Goal: Transaction & Acquisition: Purchase product/service

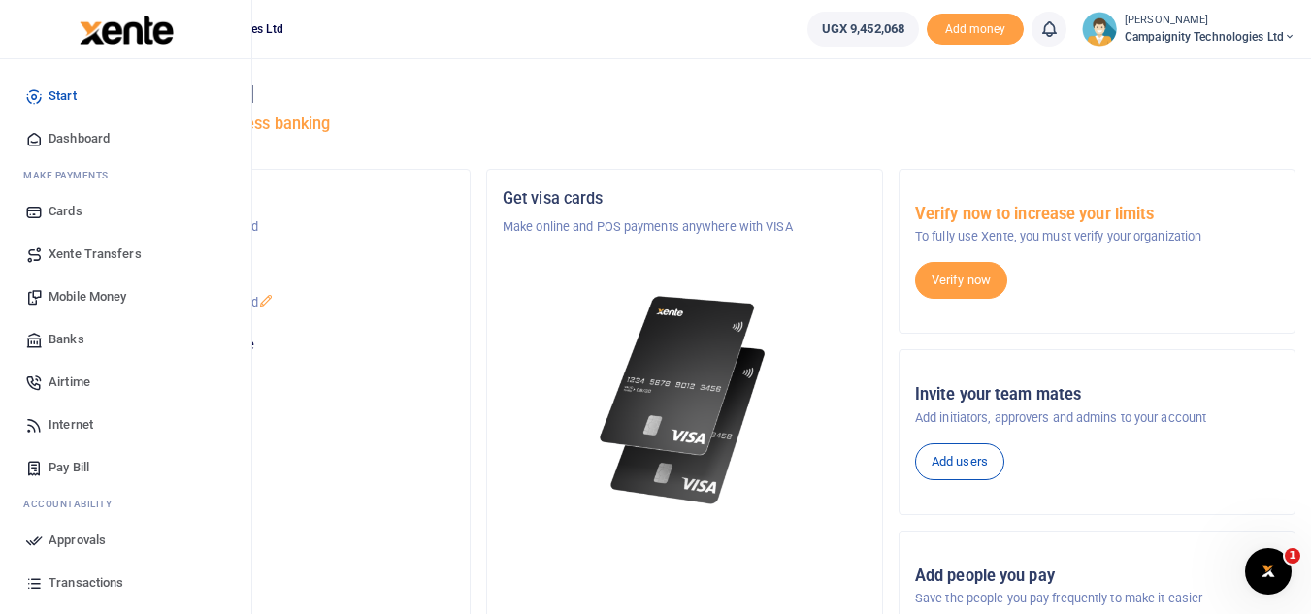
click at [106, 574] on span "Transactions" at bounding box center [86, 582] width 75 height 19
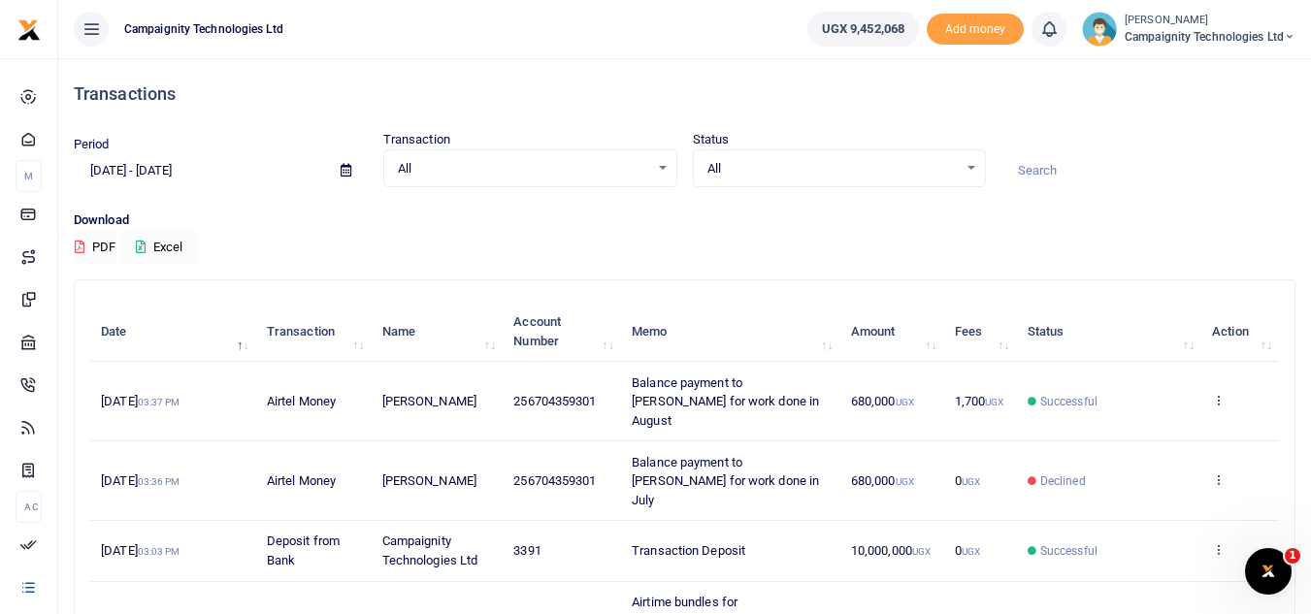
click at [1080, 170] on input at bounding box center [1148, 170] width 294 height 33
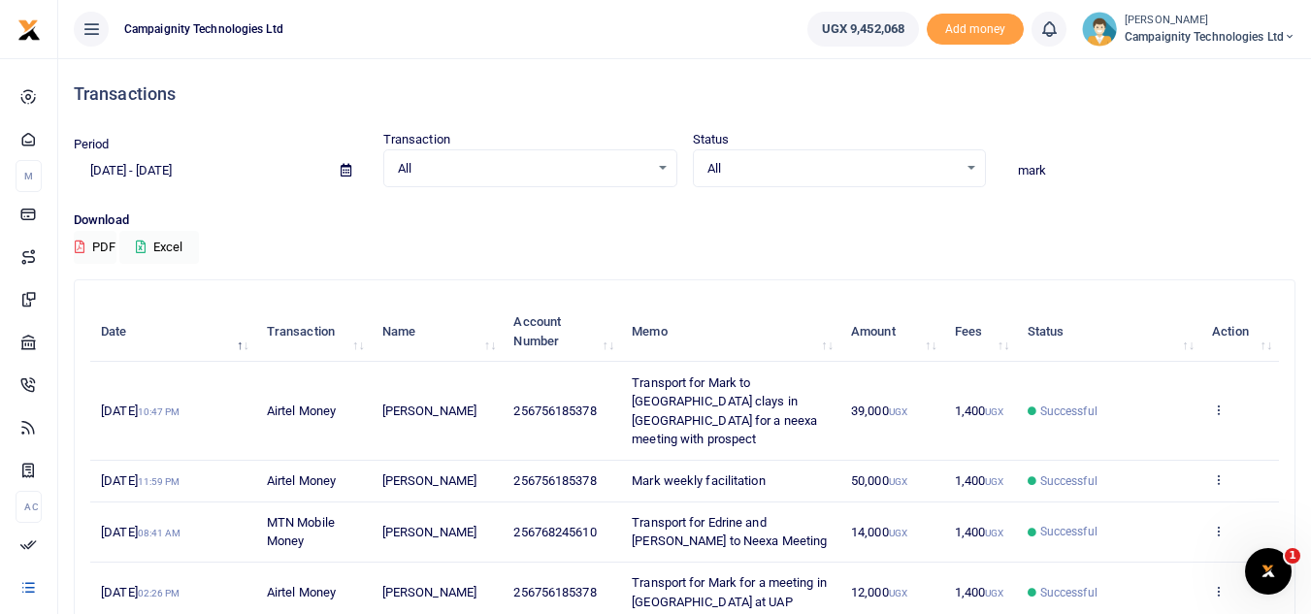
type input "mark"
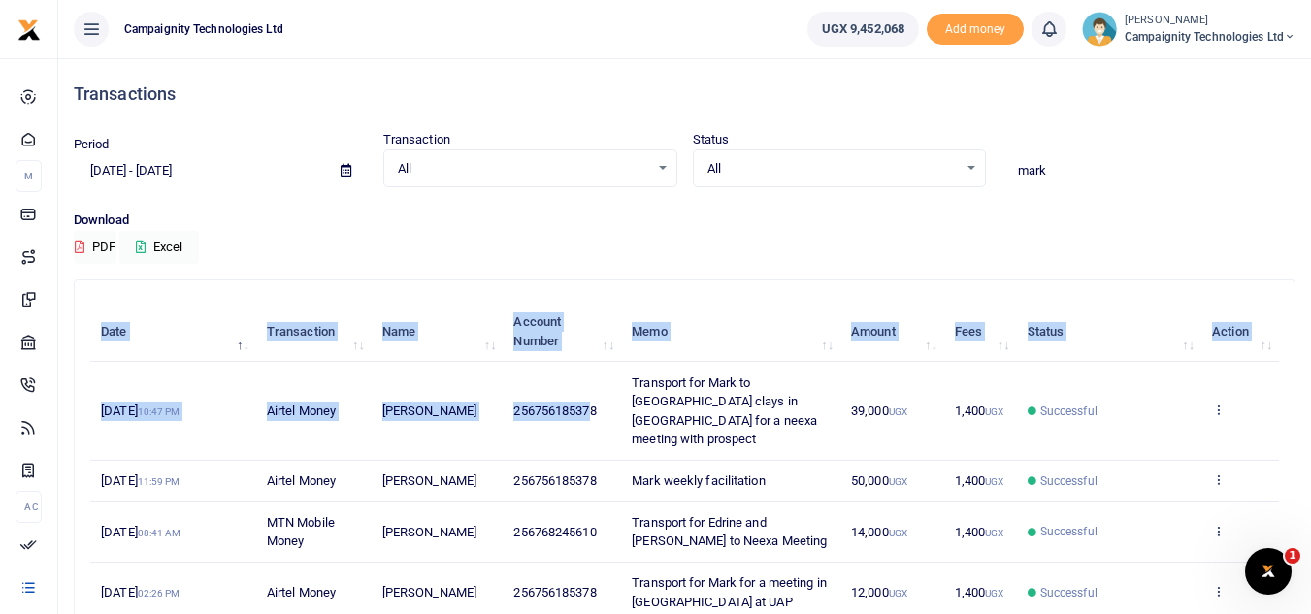
drag, startPoint x: 534, startPoint y: 400, endPoint x: 590, endPoint y: 400, distance: 56.3
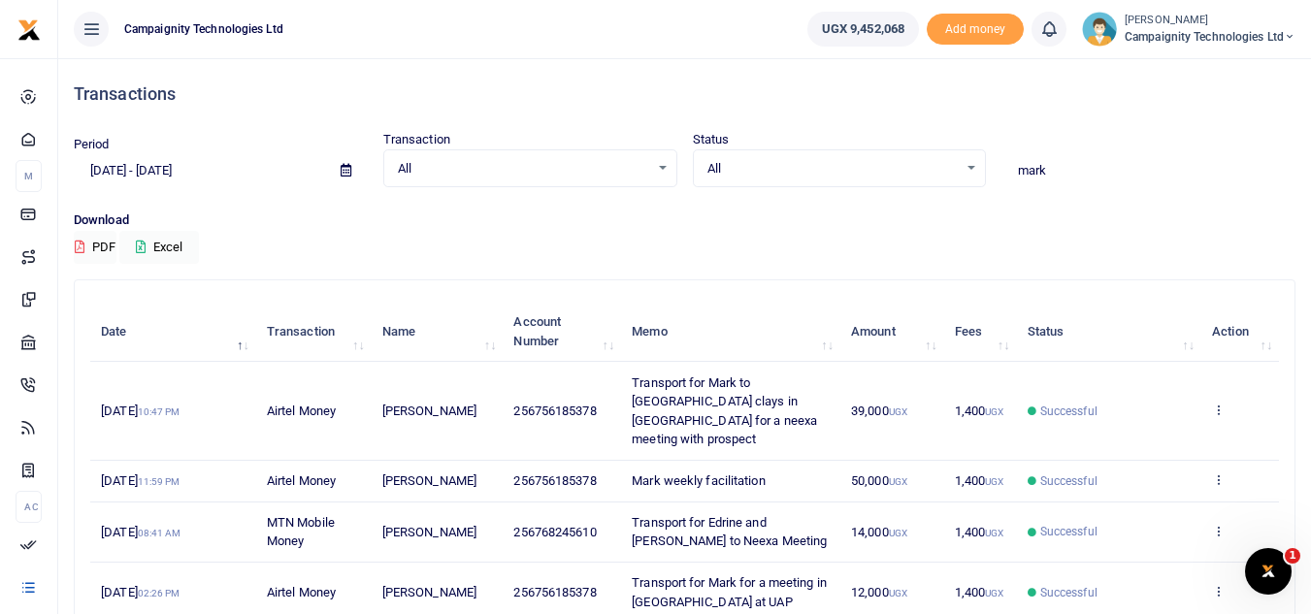
drag, startPoint x: 534, startPoint y: 399, endPoint x: 618, endPoint y: 406, distance: 84.7
click at [618, 406] on td "256756185378" at bounding box center [562, 411] width 118 height 98
copy span "756185378"
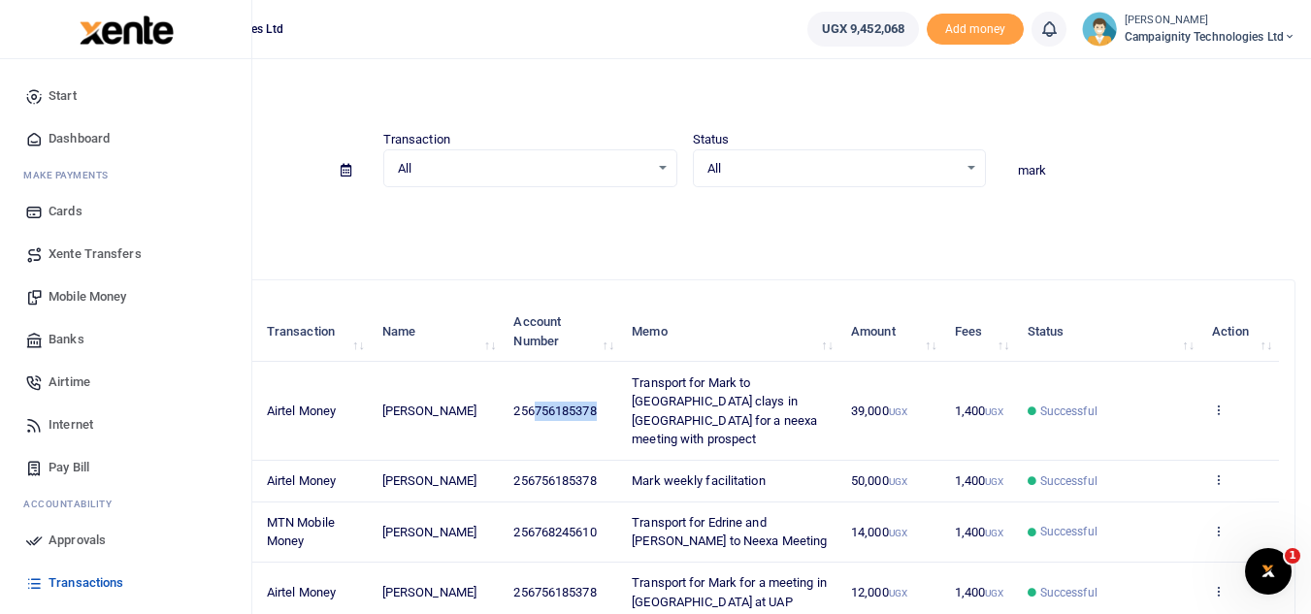
click at [76, 293] on span "Mobile Money" at bounding box center [88, 296] width 78 height 19
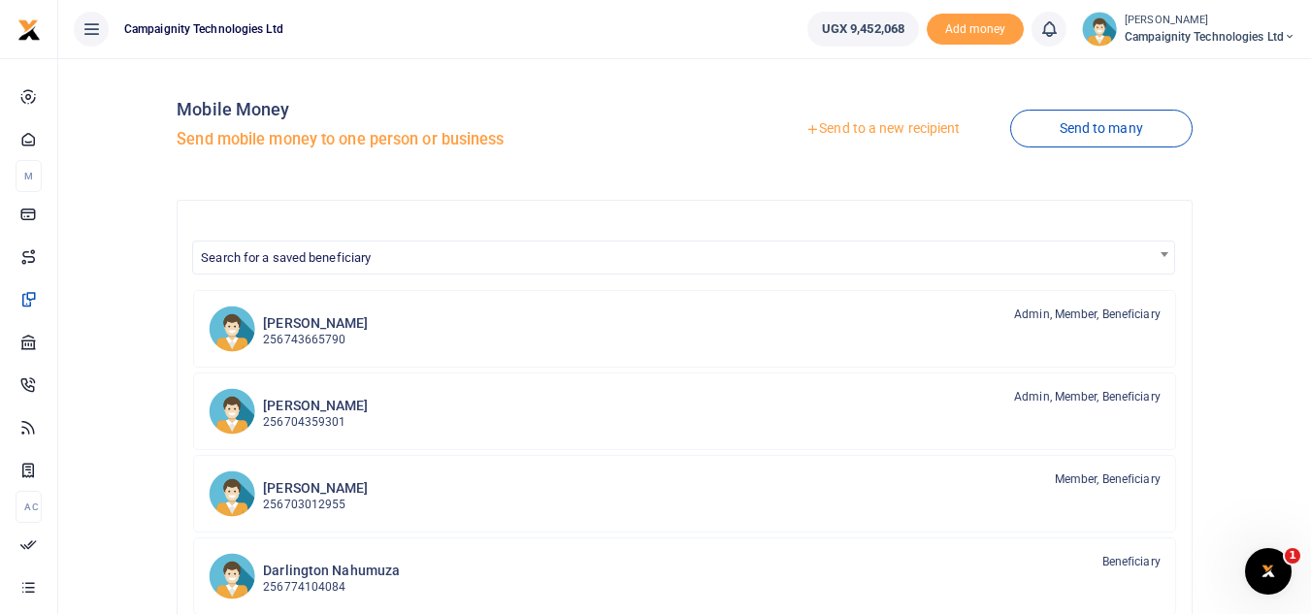
click at [910, 132] on link "Send to a new recipient" at bounding box center [882, 129] width 253 height 35
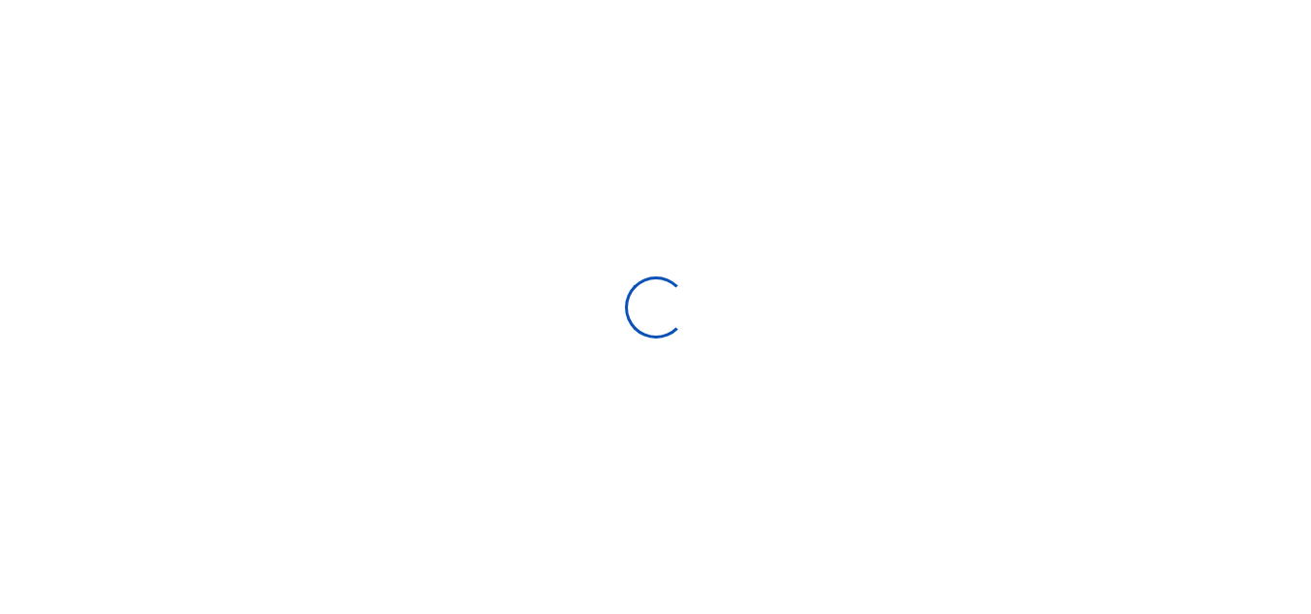
select select
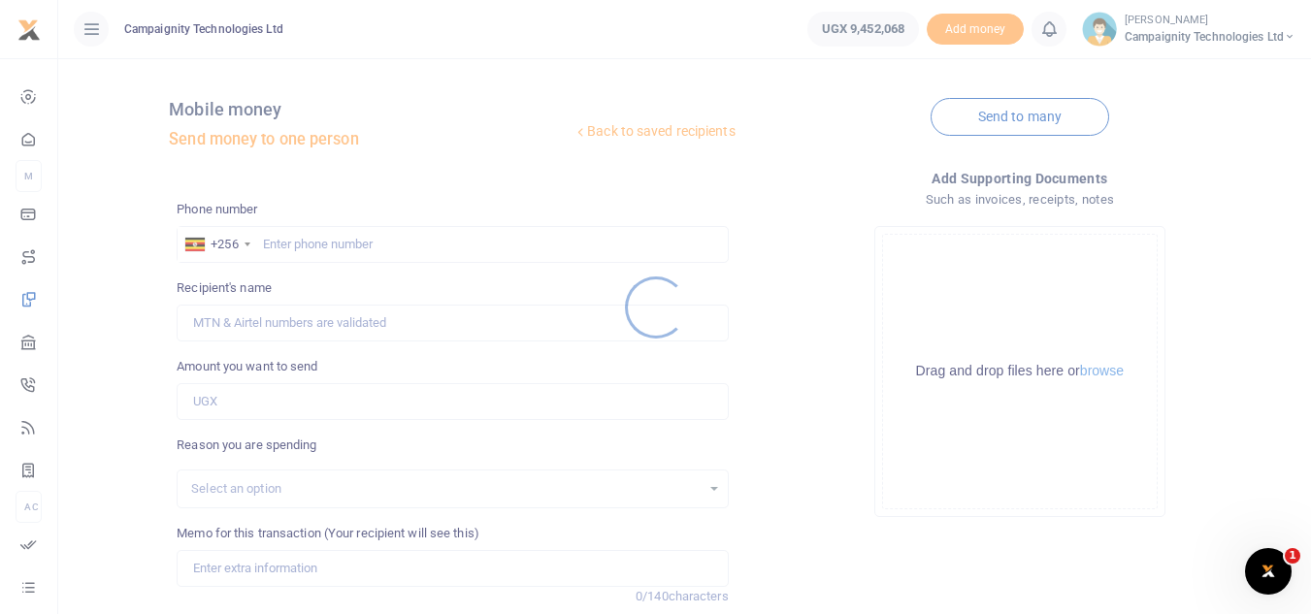
click at [416, 236] on div at bounding box center [655, 307] width 1311 height 614
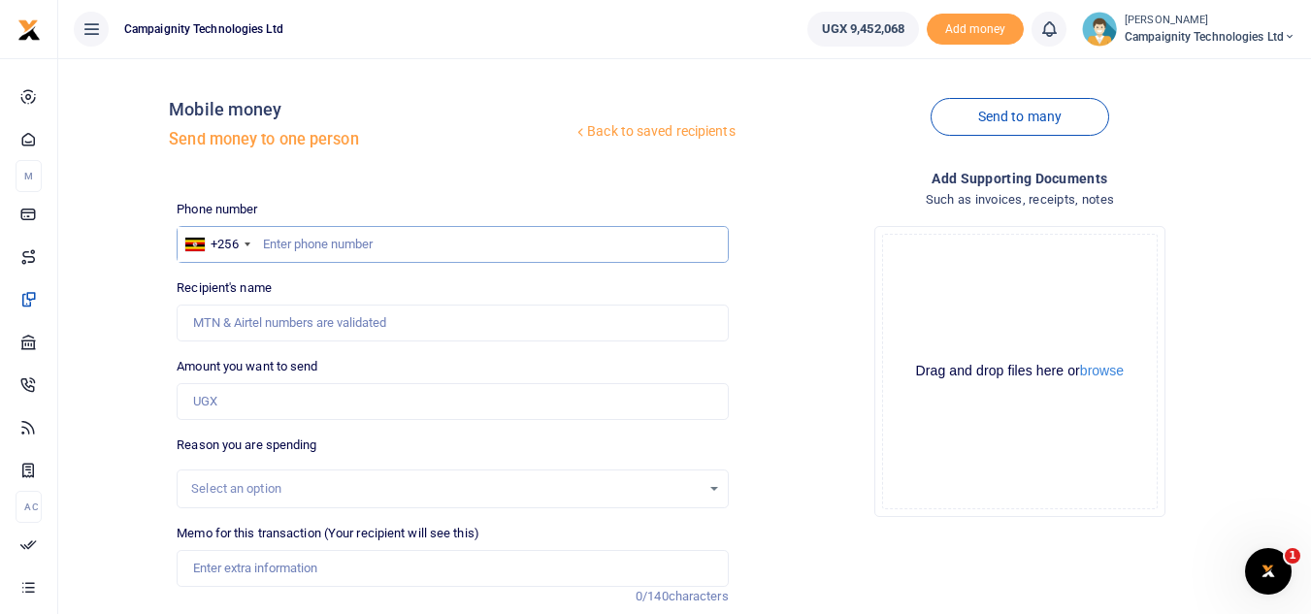
click at [369, 255] on input "text" at bounding box center [452, 244] width 551 height 37
paste input "756185378"
type input "756185378"
click at [240, 406] on input "Amount you want to send" at bounding box center [452, 401] width 551 height 37
type input "20,000"
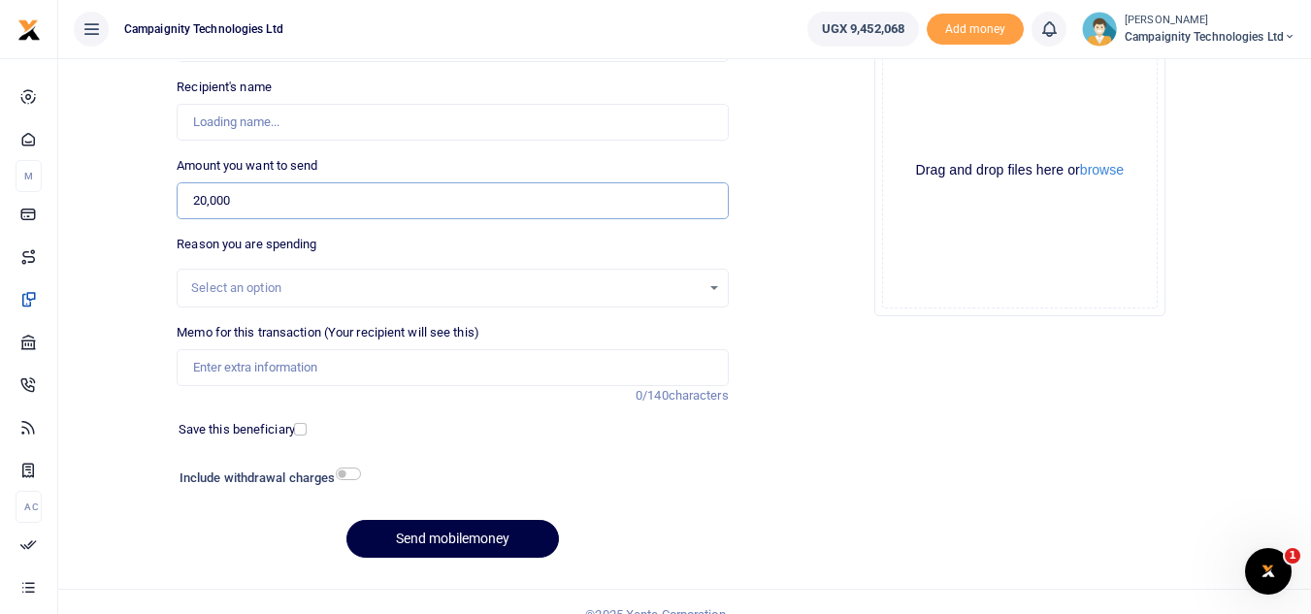
scroll to position [211, 0]
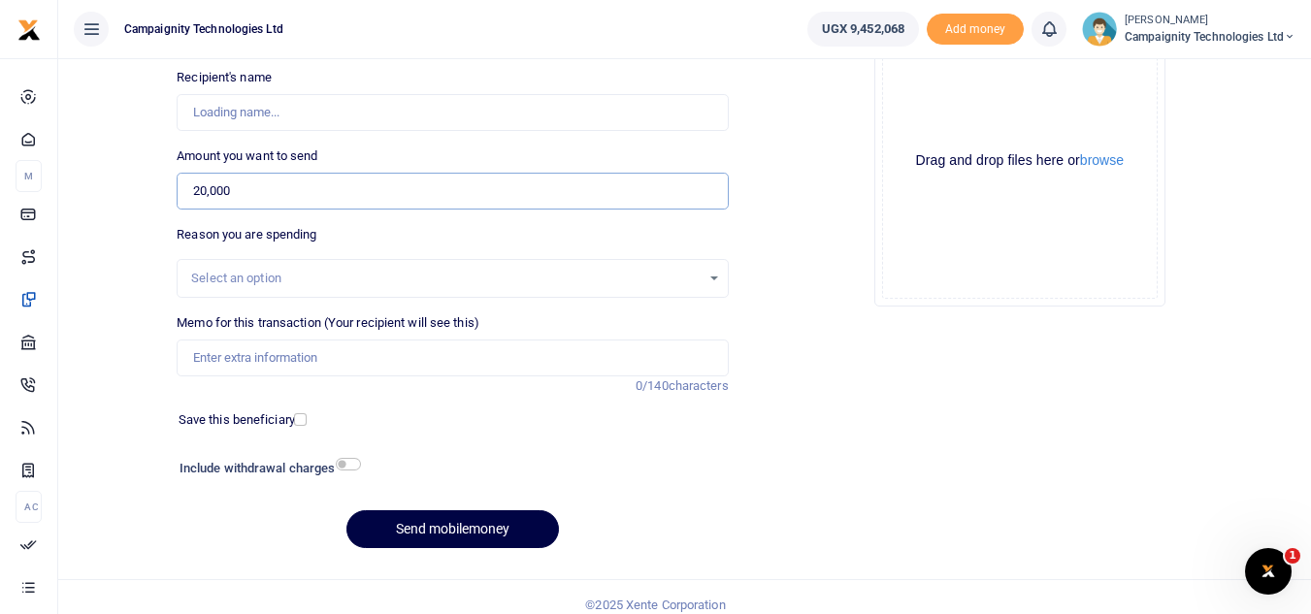
type input "[PERSON_NAME]"
click at [288, 192] on input "20,000" at bounding box center [452, 191] width 551 height 37
type input "2"
type input "300,000"
click at [271, 356] on input "Memo for this transaction (Your recipient will see this)" at bounding box center [452, 358] width 551 height 37
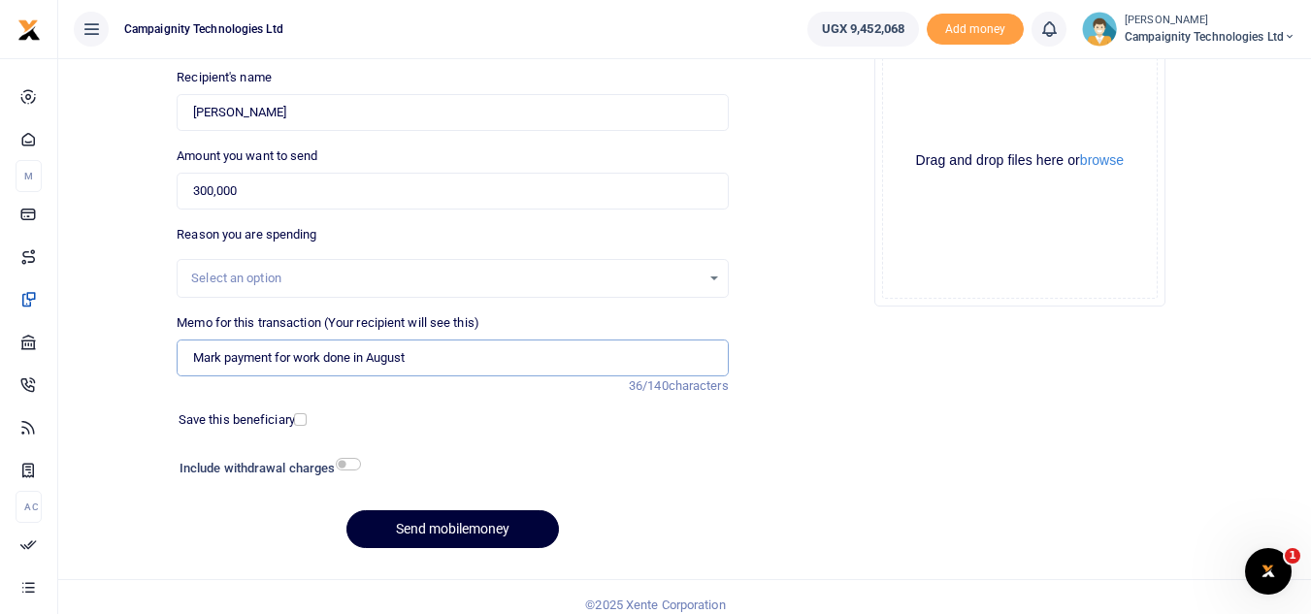
type input "Mark payment for work done in August"
click at [476, 530] on button "Send mobilemoney" at bounding box center [452, 529] width 212 height 38
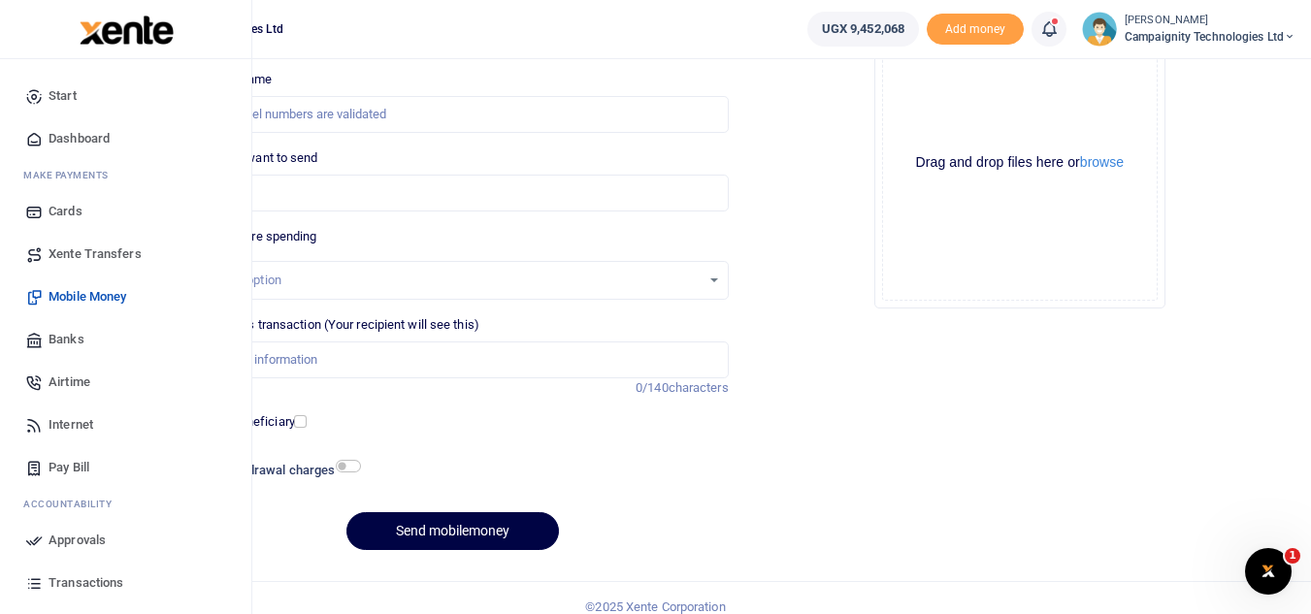
click at [85, 538] on span "Approvals" at bounding box center [77, 540] width 57 height 19
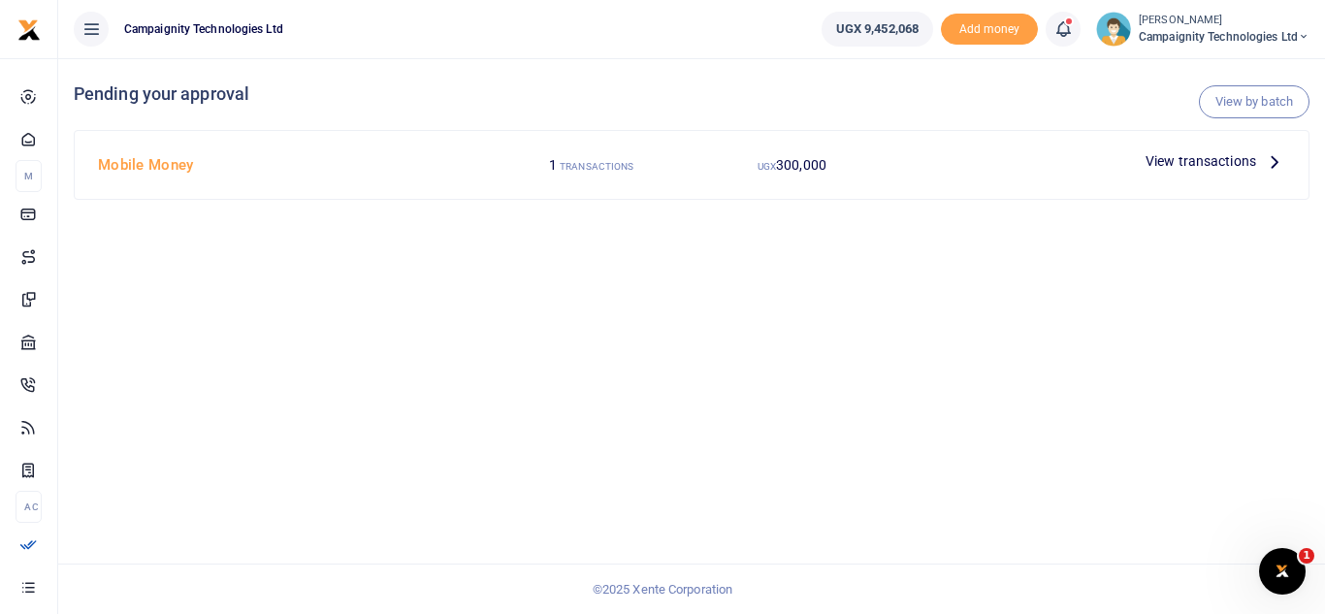
click at [1199, 162] on span "View transactions" at bounding box center [1201, 160] width 111 height 21
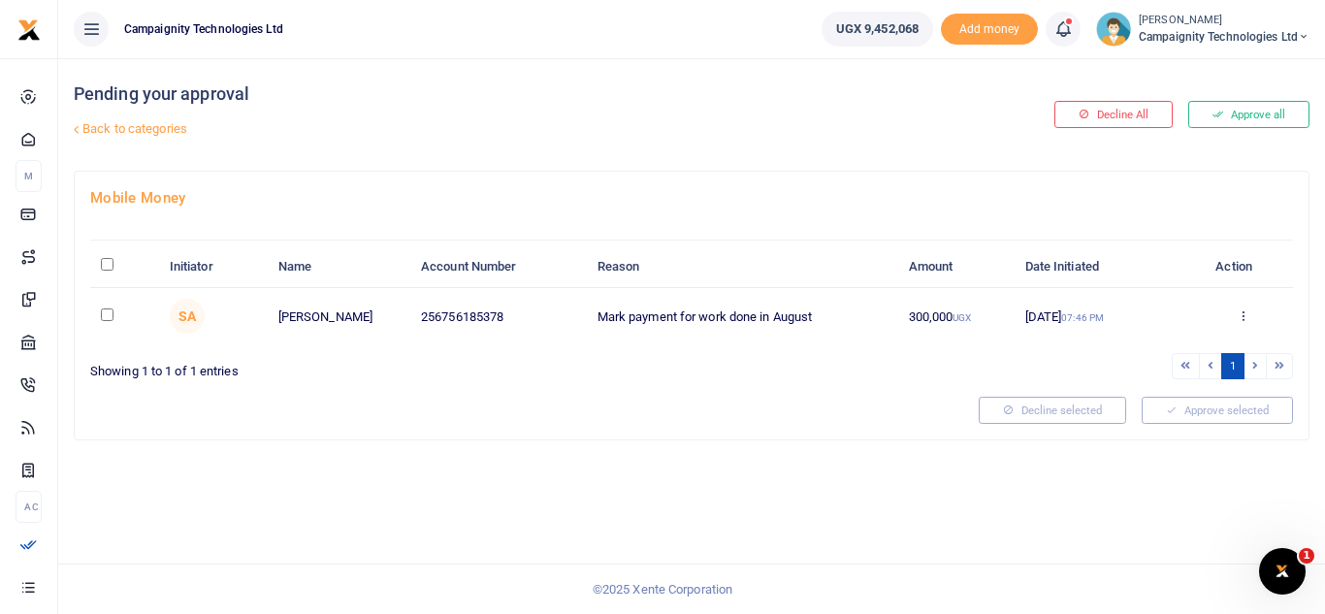
click at [1232, 115] on button "Approve all" at bounding box center [1248, 114] width 121 height 27
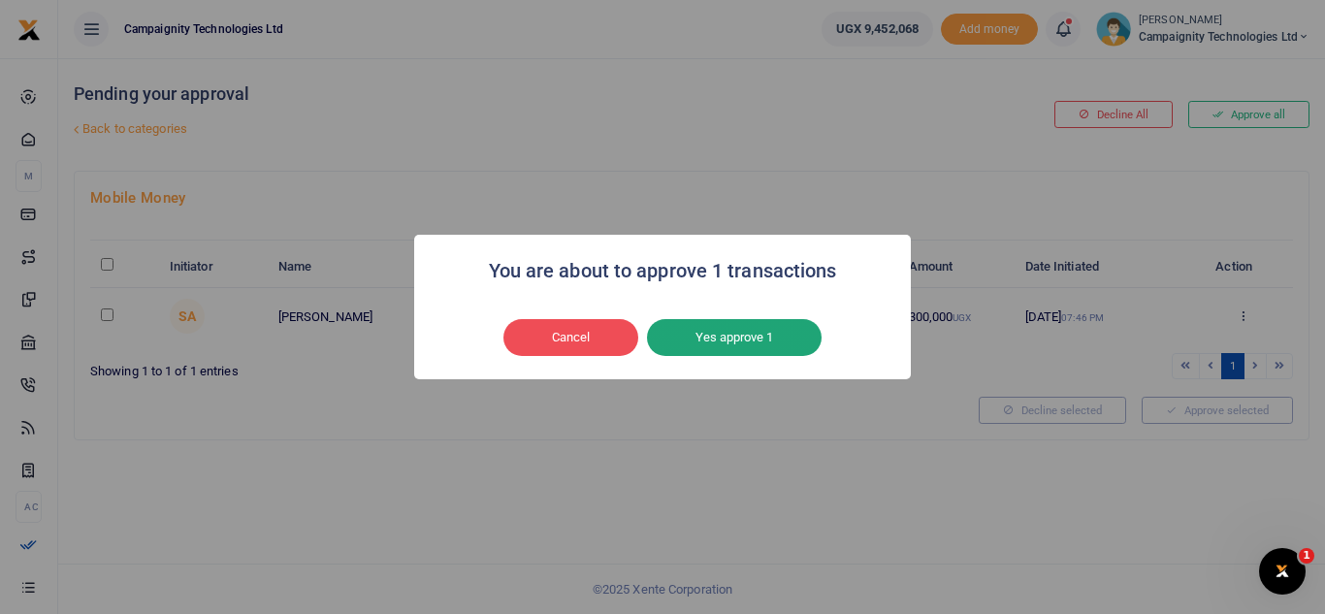
click at [759, 334] on button "Yes approve 1" at bounding box center [734, 337] width 175 height 37
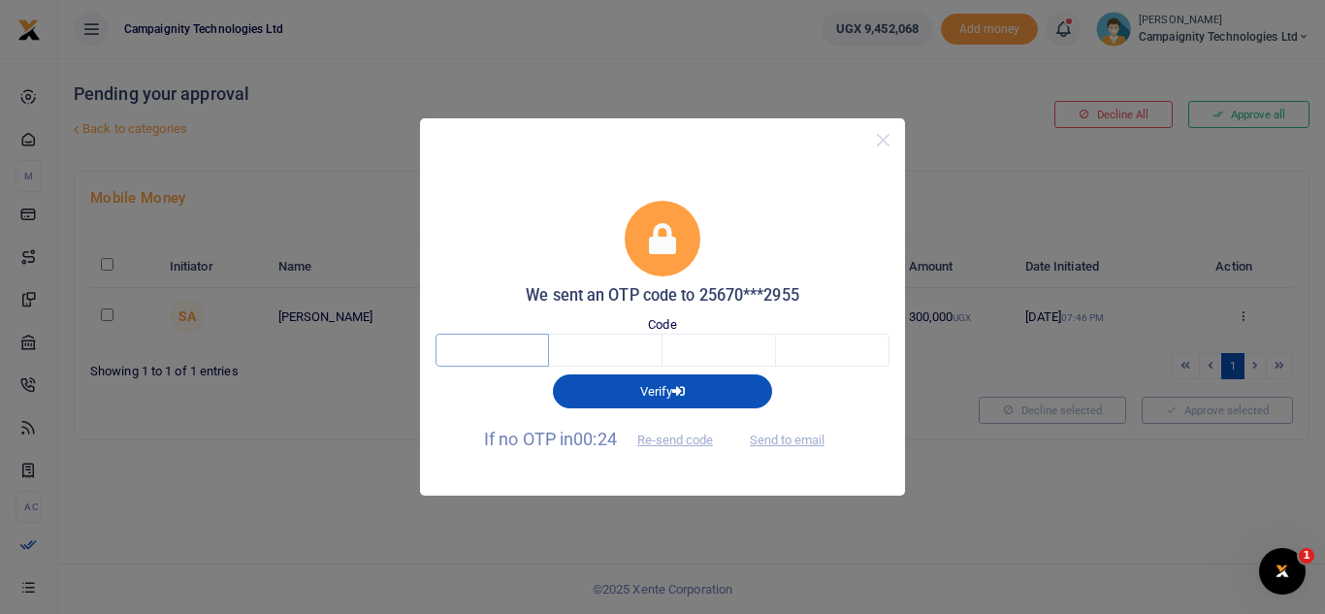
click at [535, 346] on input "text" at bounding box center [493, 350] width 114 height 33
type input "7"
type input "3"
type input "9"
